Goal: Information Seeking & Learning: Learn about a topic

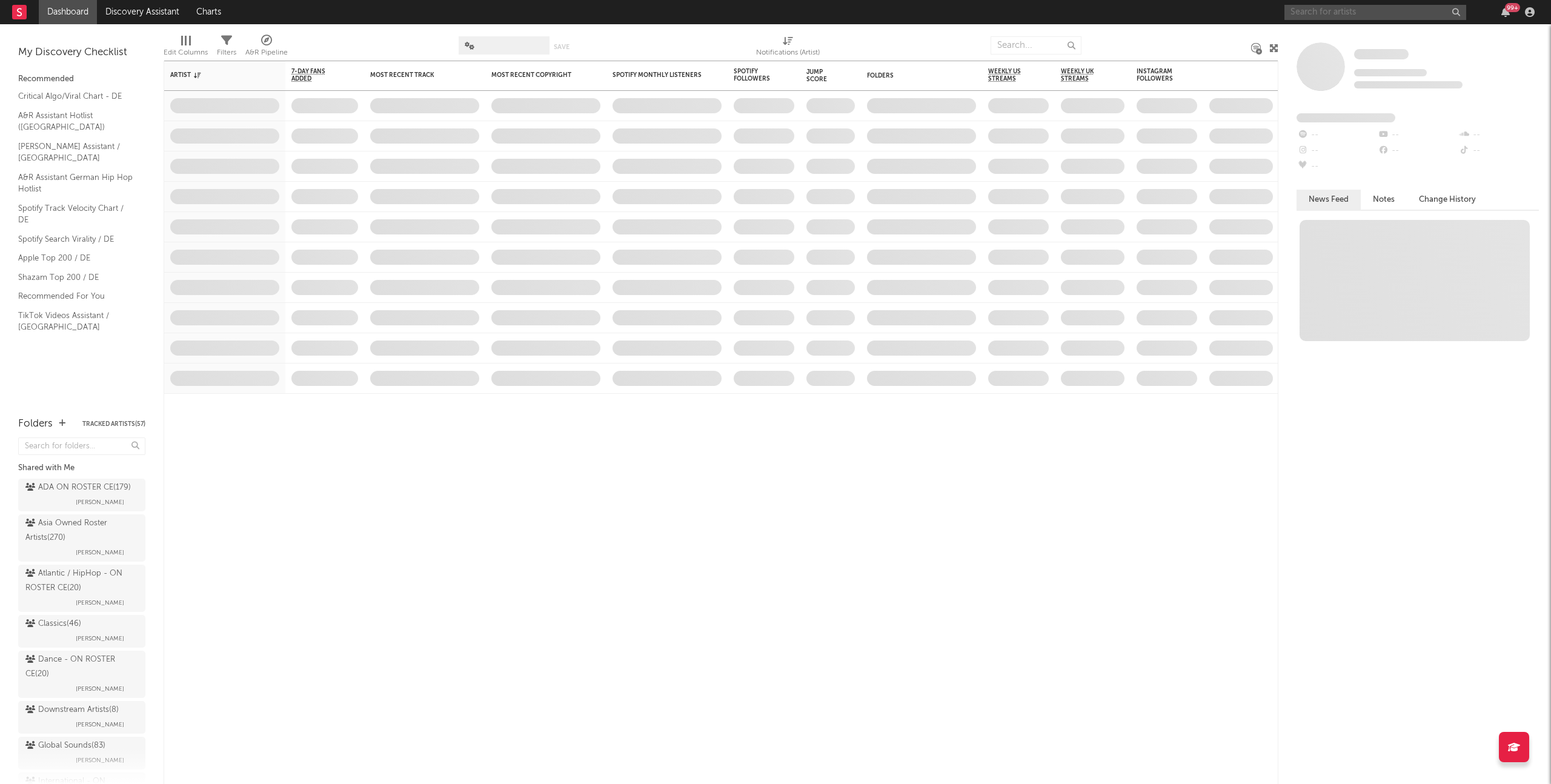
click at [1323, 12] on input "text" at bounding box center [1375, 12] width 182 height 15
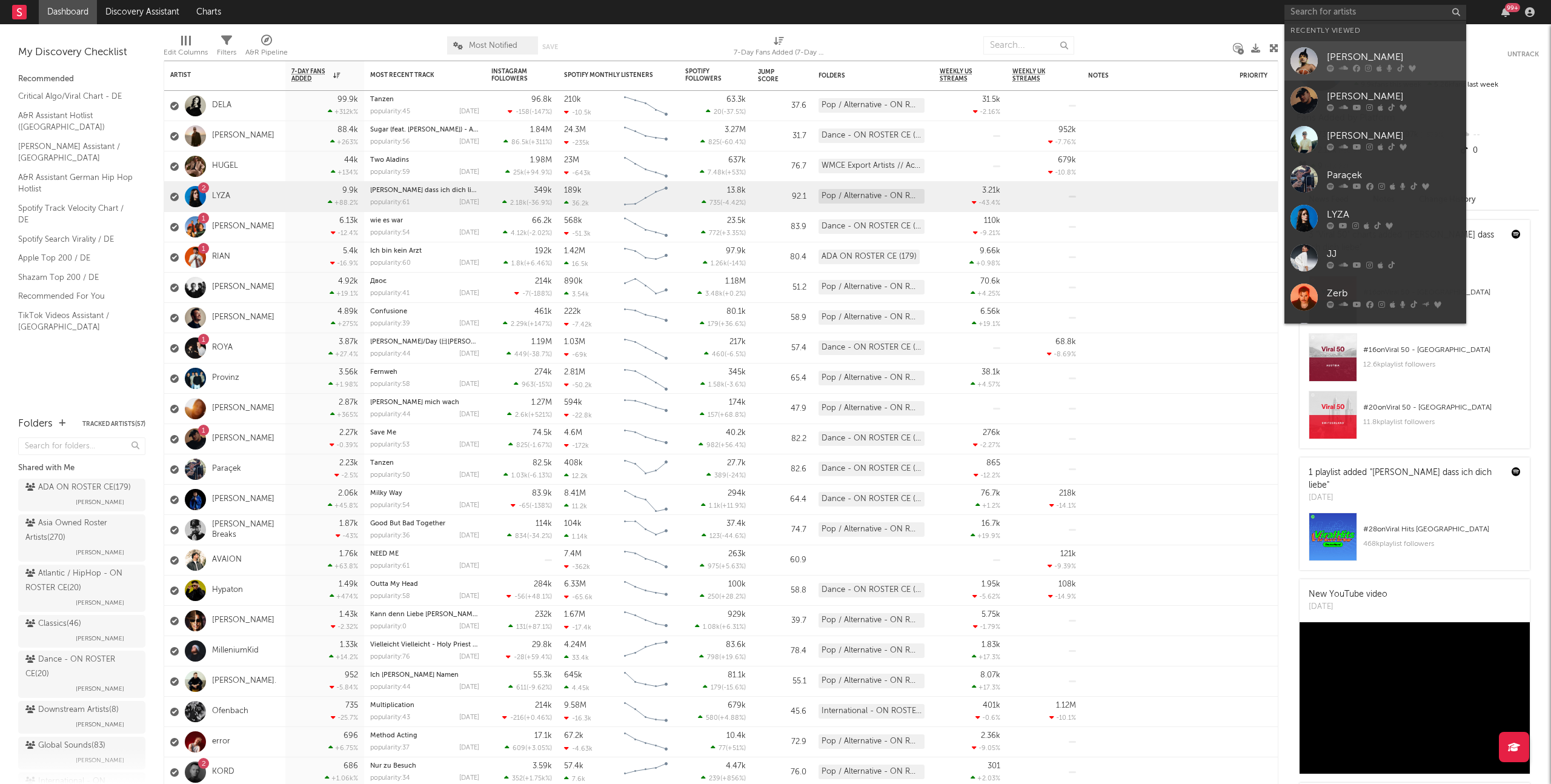
click at [1390, 52] on div "[PERSON_NAME]" at bounding box center [1393, 57] width 133 height 14
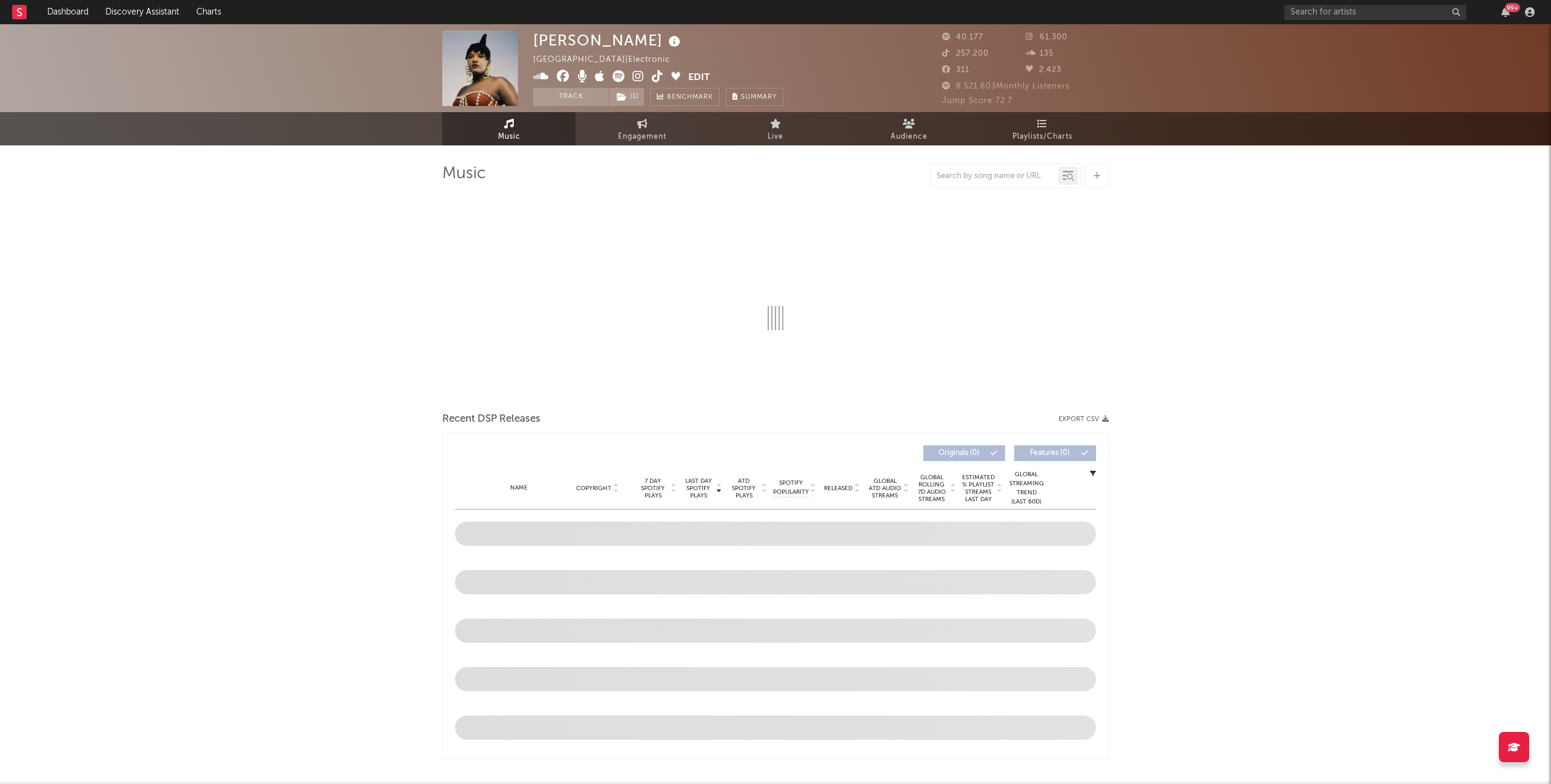
select select "1w"
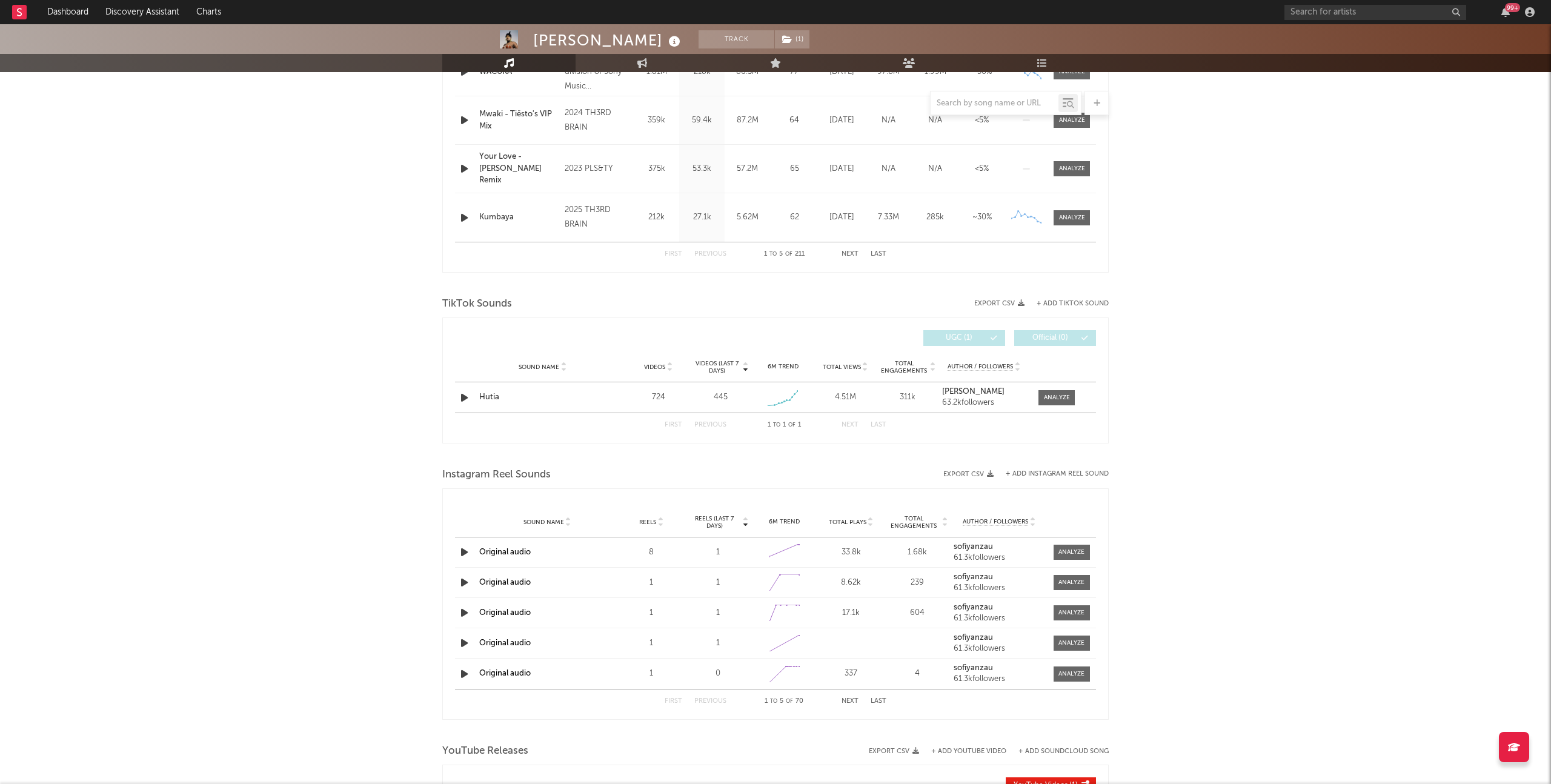
scroll to position [651, 0]
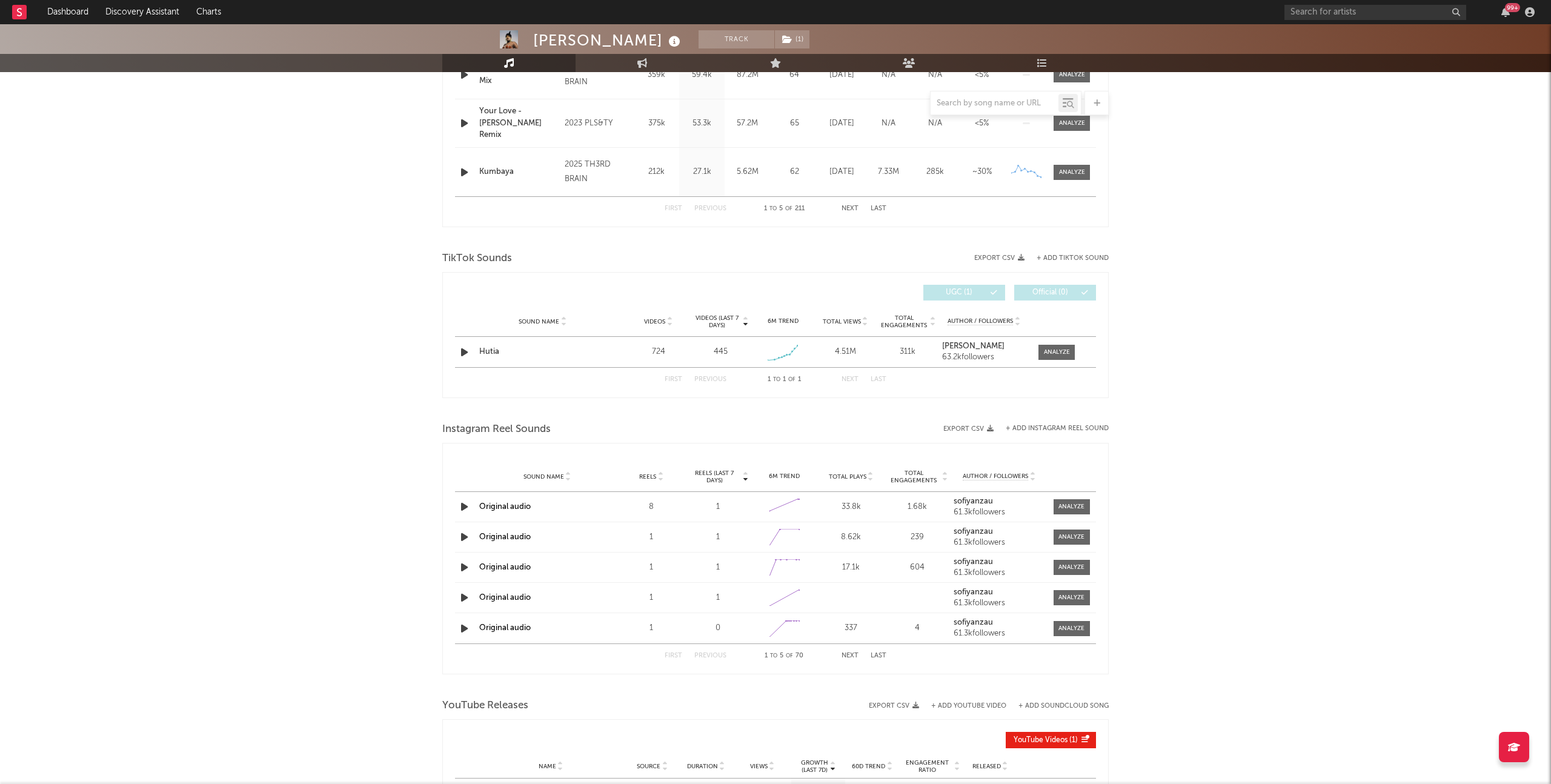
click at [1117, 351] on div "[PERSON_NAME] Track ( 1 ) [GEOGRAPHIC_DATA] | Electronic Edit Track ( 1 ) Bench…" at bounding box center [776, 155] width 1551 height 1563
click at [1050, 353] on div at bounding box center [1057, 352] width 26 height 9
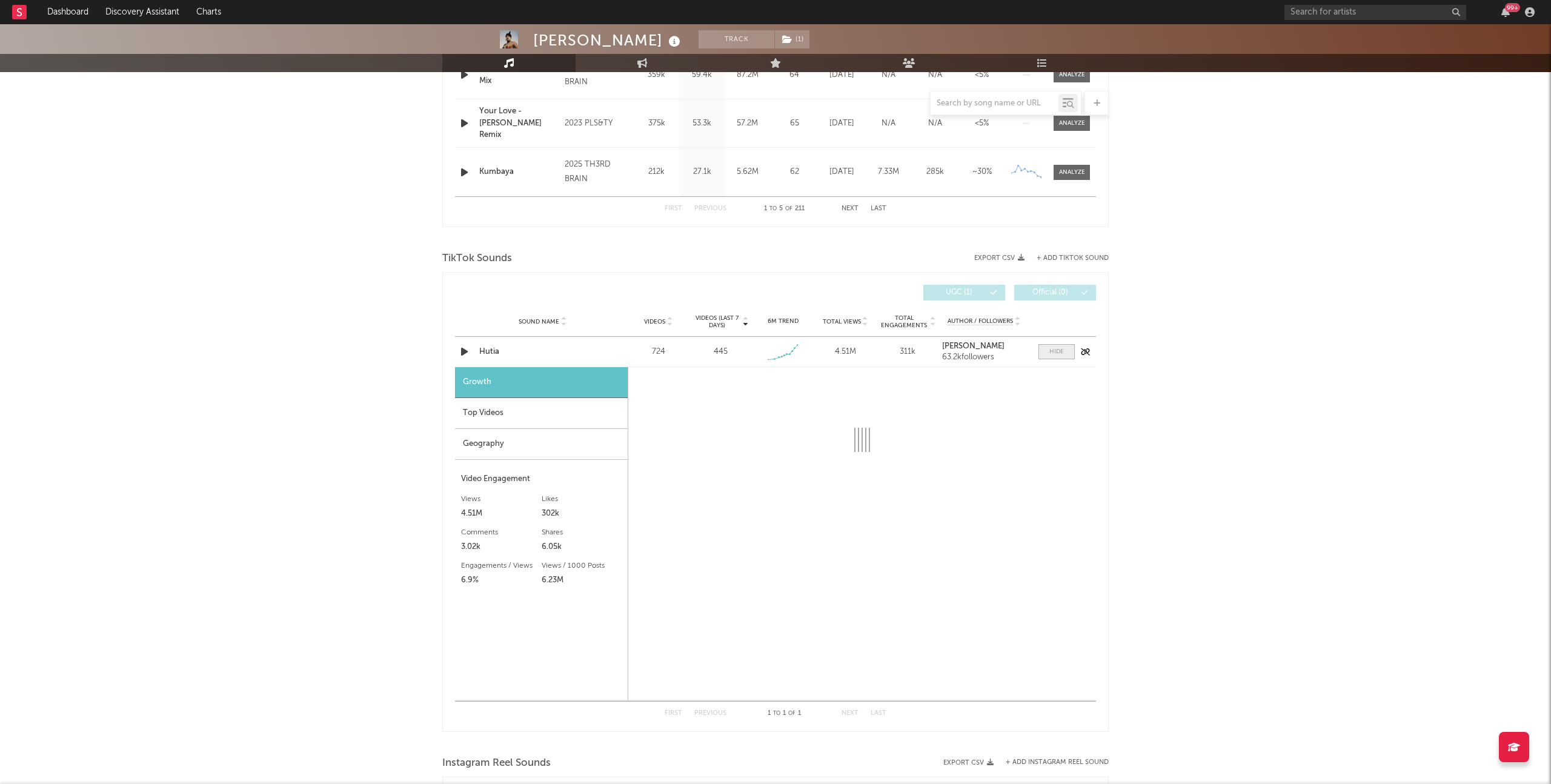
select select "1w"
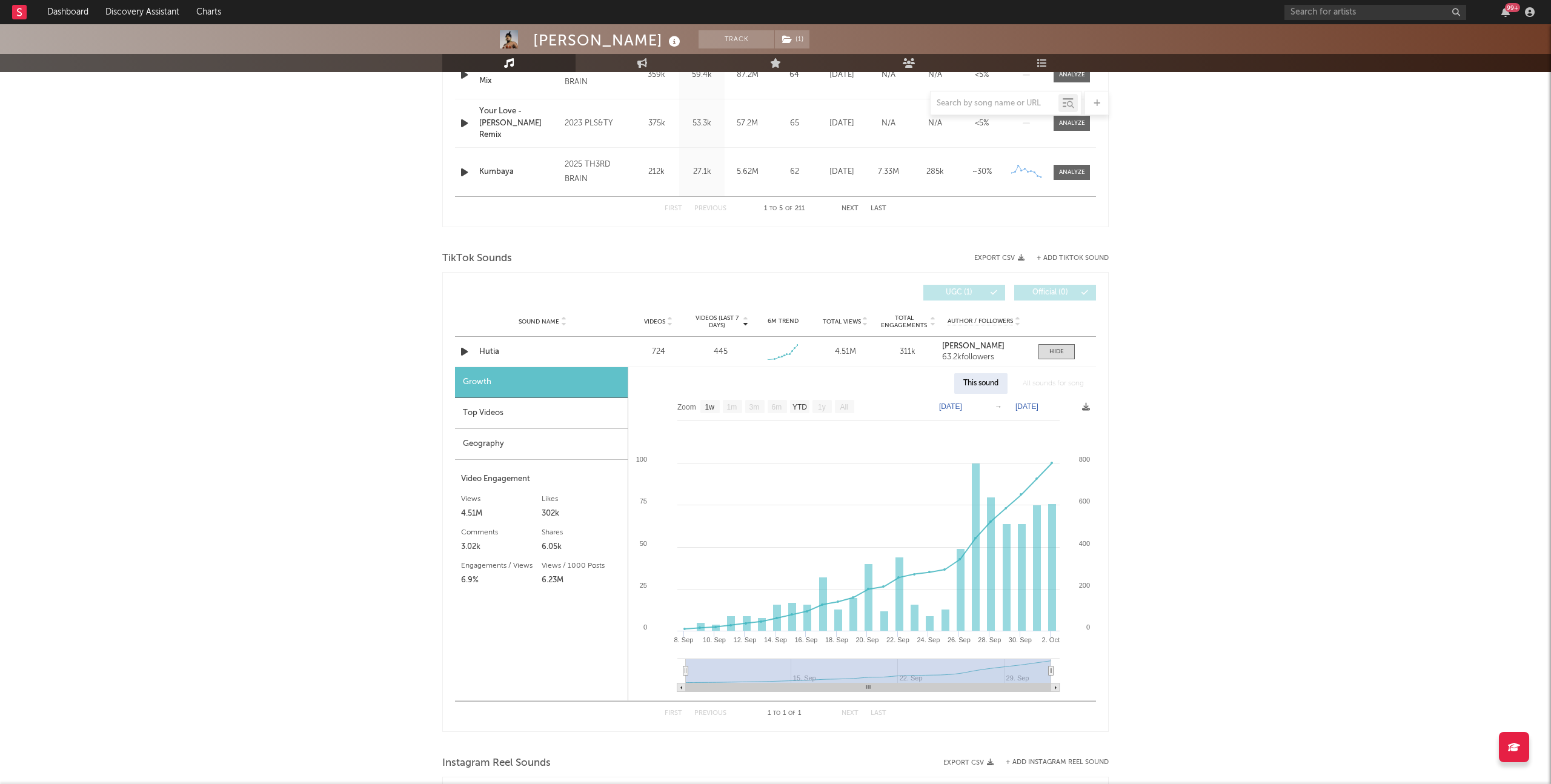
click at [505, 415] on div "Top Videos" at bounding box center [541, 413] width 173 height 31
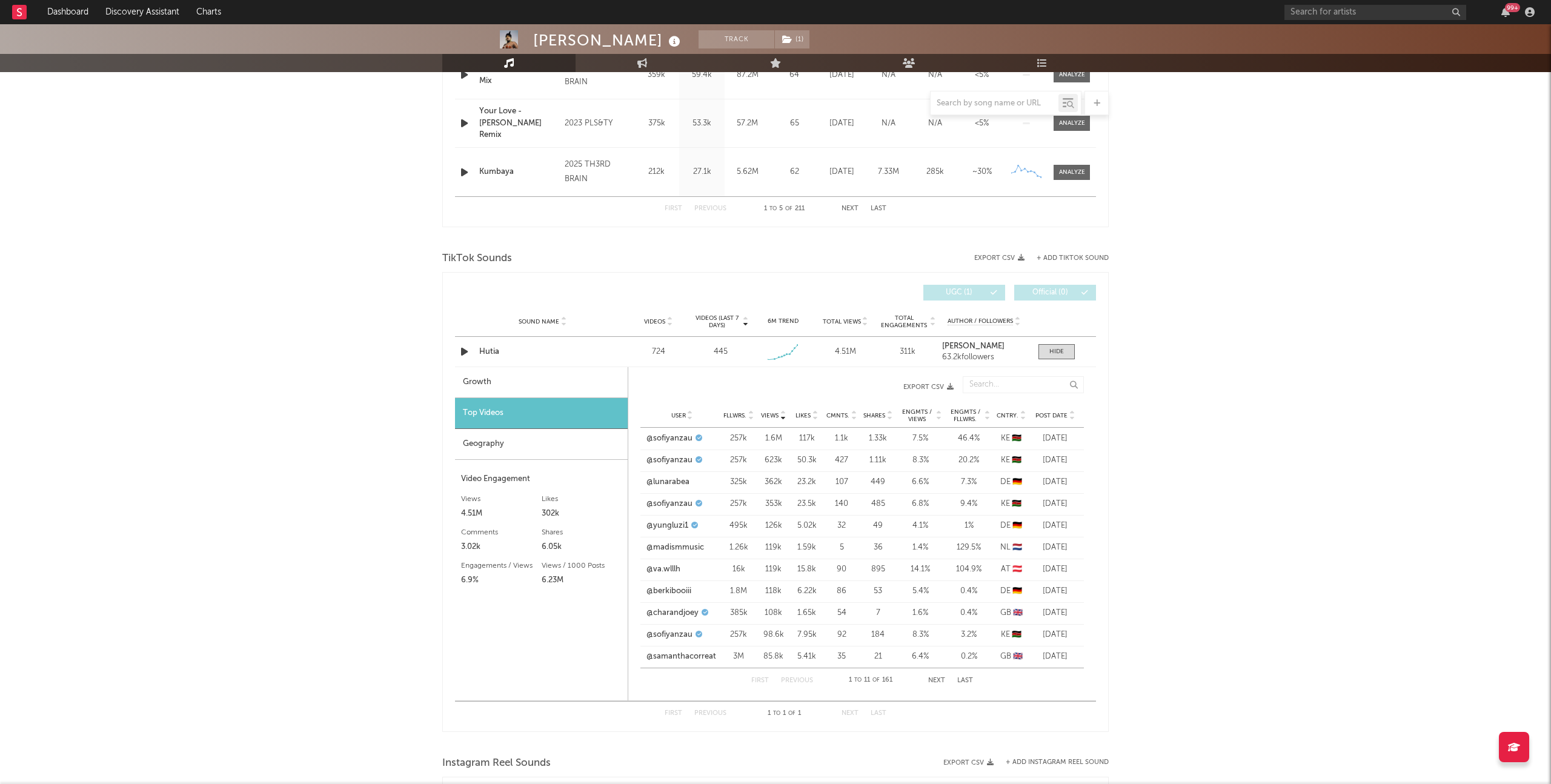
click at [519, 435] on div "Geography" at bounding box center [541, 444] width 173 height 31
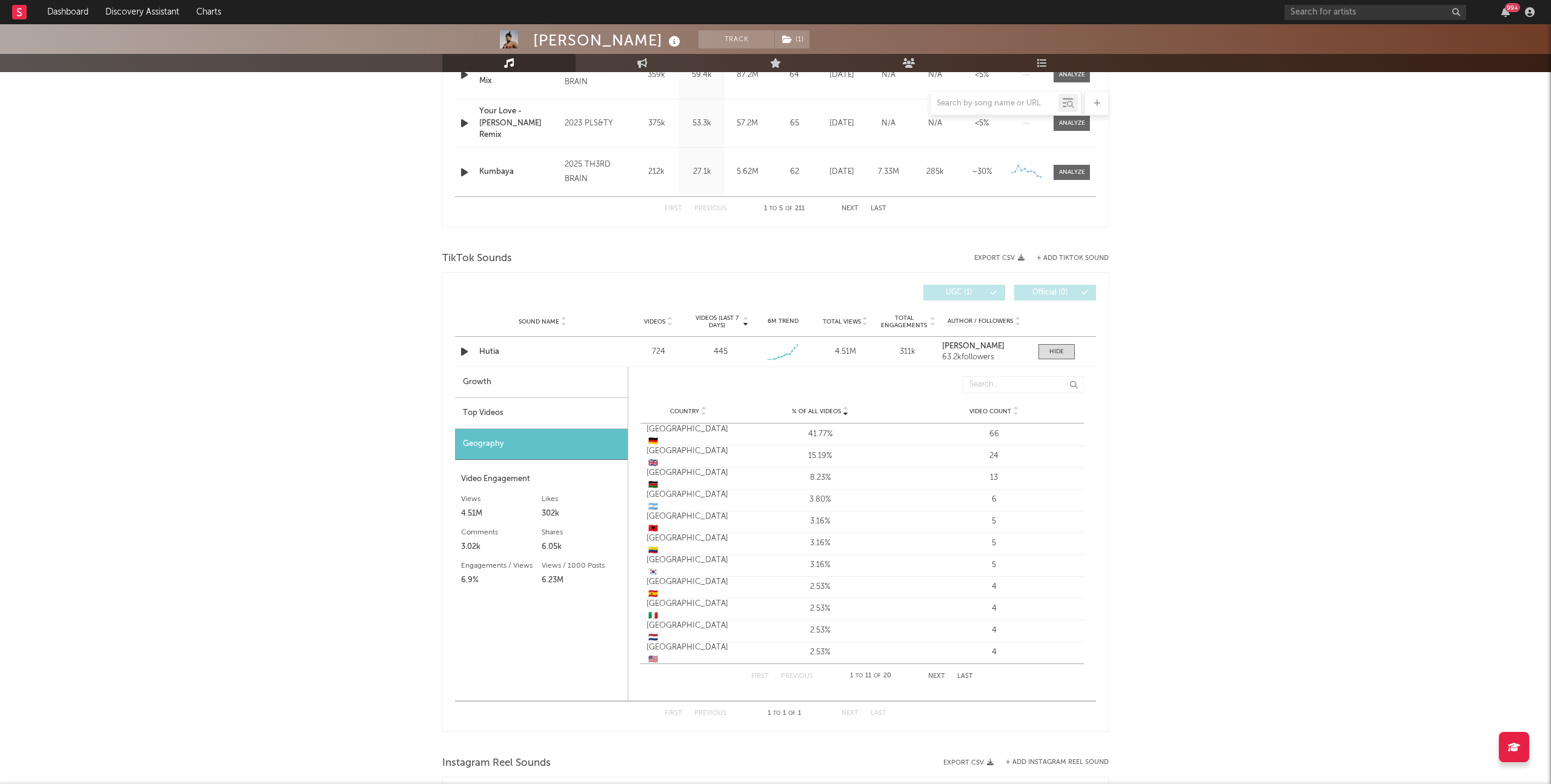
click at [524, 413] on div "Top Videos" at bounding box center [541, 413] width 173 height 31
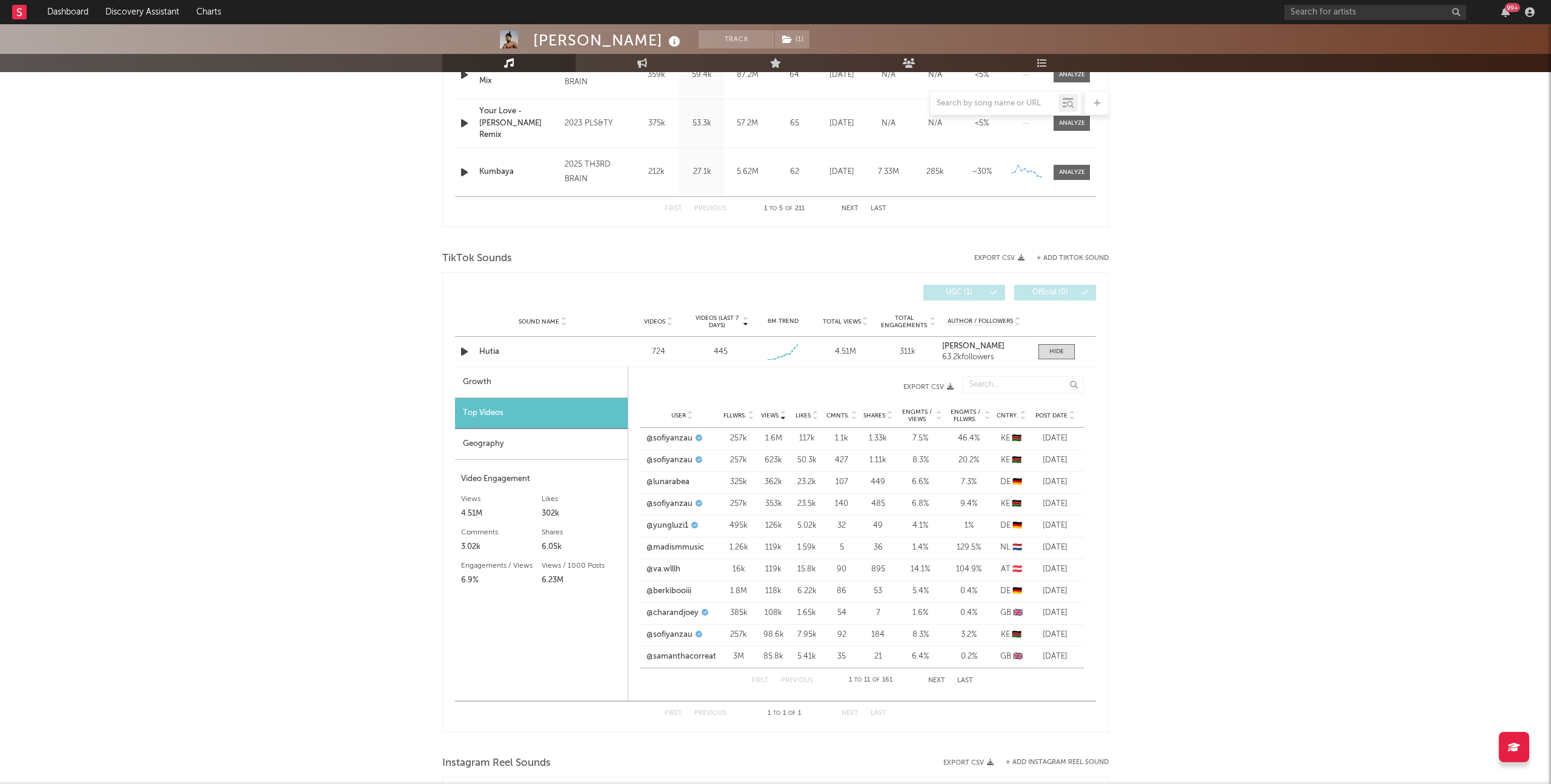
click at [532, 381] on div "Growth" at bounding box center [541, 382] width 173 height 31
select select "1w"
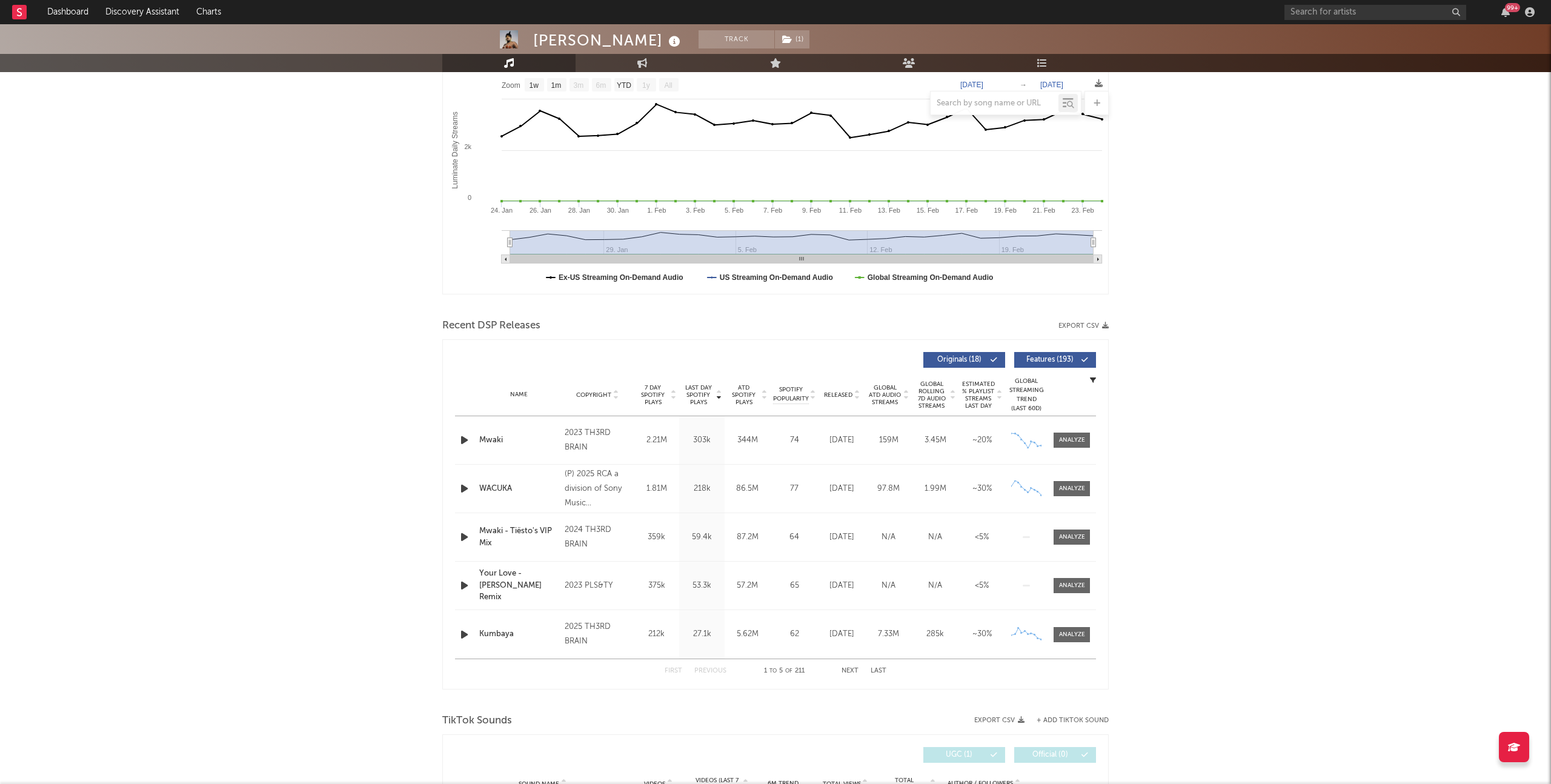
scroll to position [0, 0]
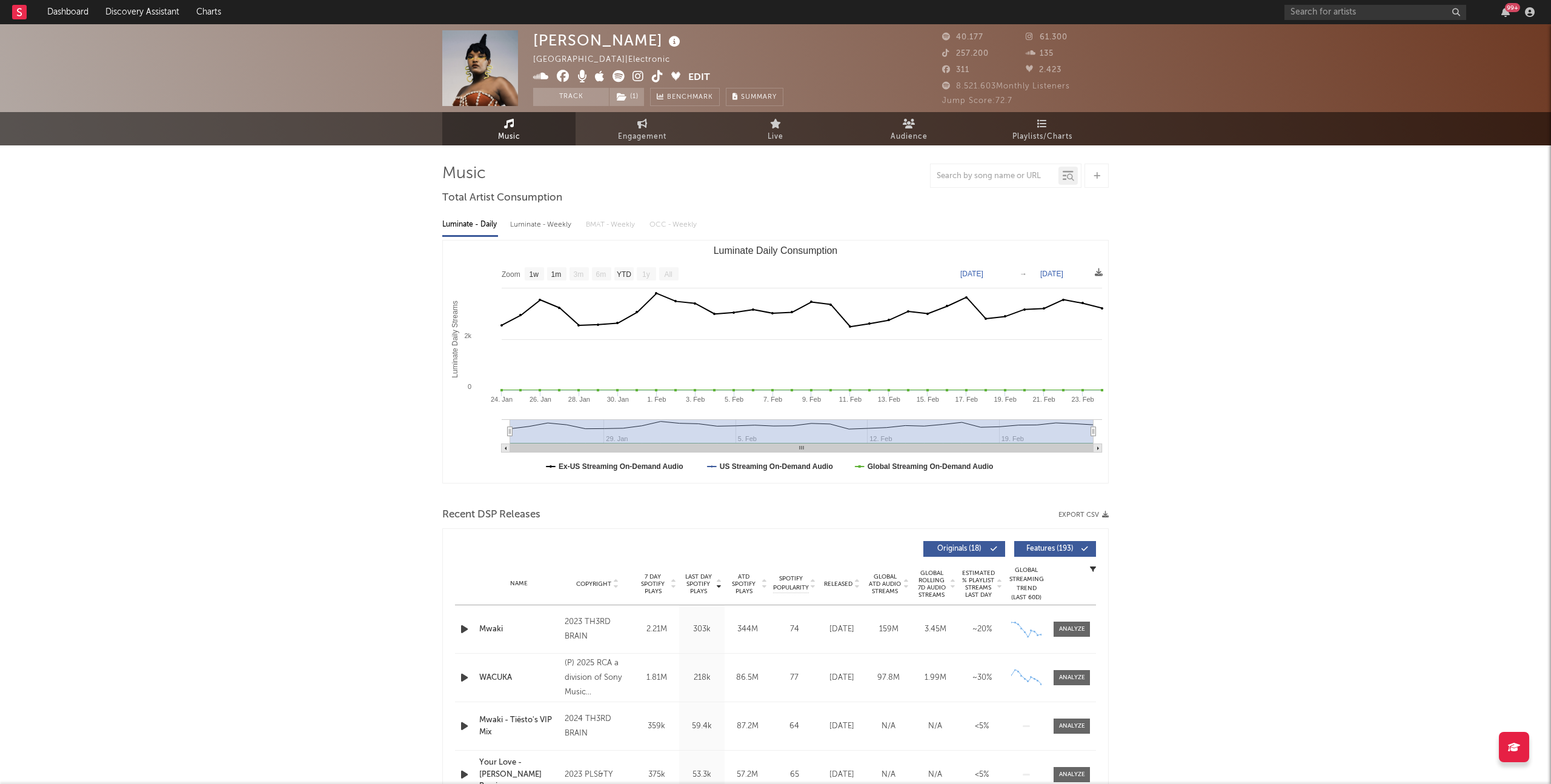
click at [637, 78] on icon at bounding box center [638, 76] width 12 height 12
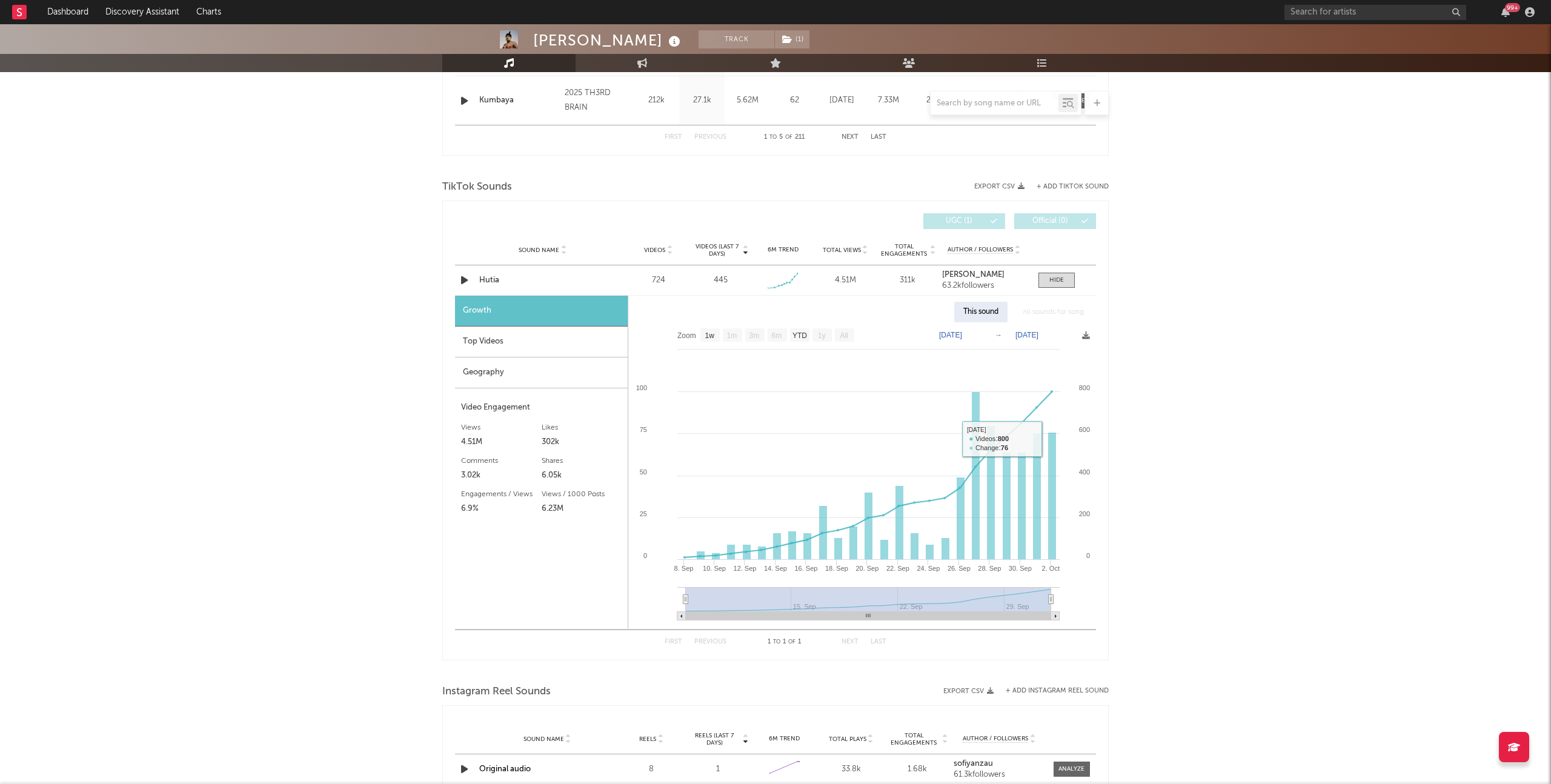
scroll to position [739, 0]
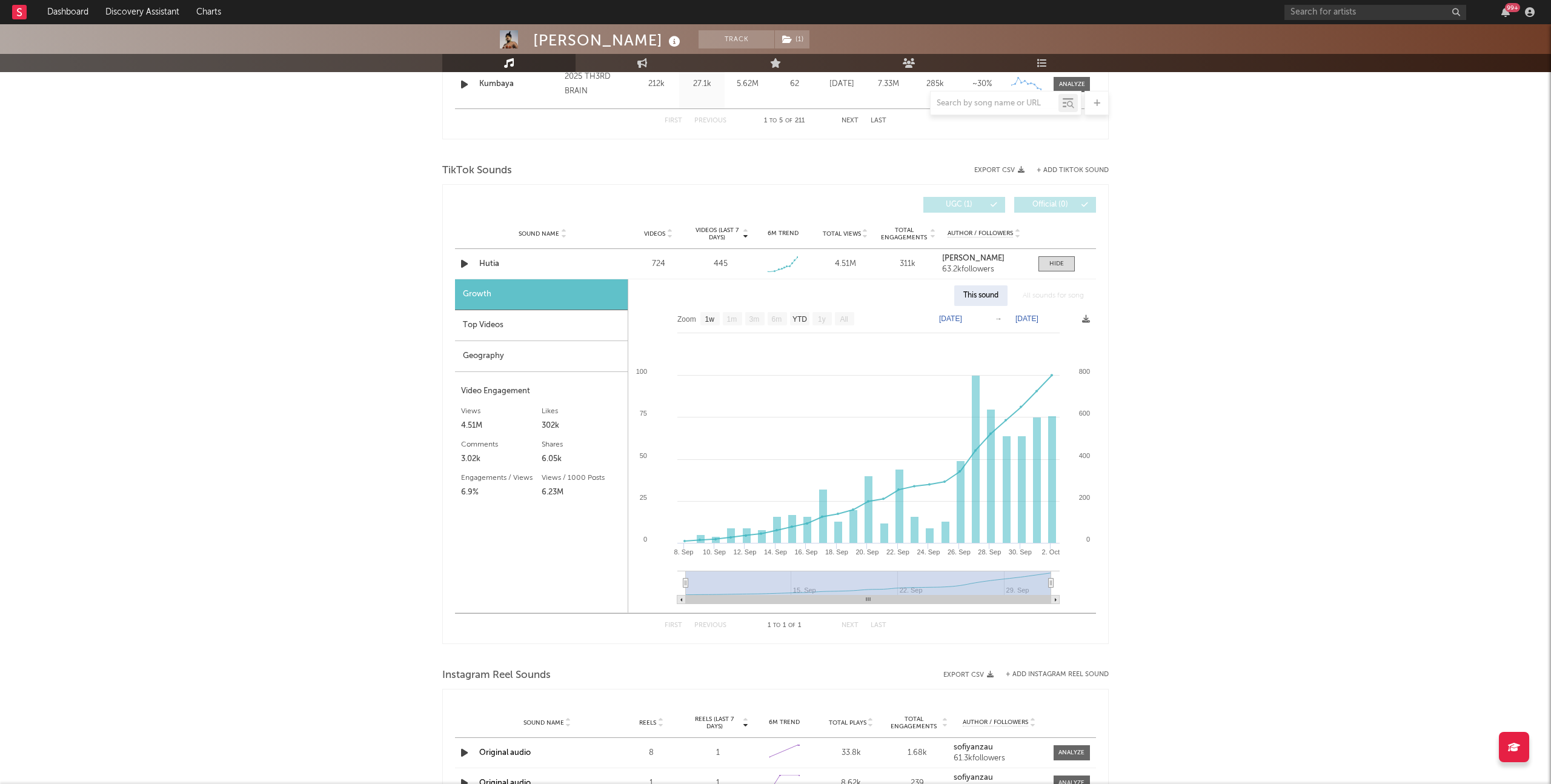
click at [1242, 448] on div "[PERSON_NAME] Track ( 1 ) [GEOGRAPHIC_DATA] | Electronic Edit Track ( 1 ) Bench…" at bounding box center [776, 234] width 1551 height 1897
